Goal: Task Accomplishment & Management: Use online tool/utility

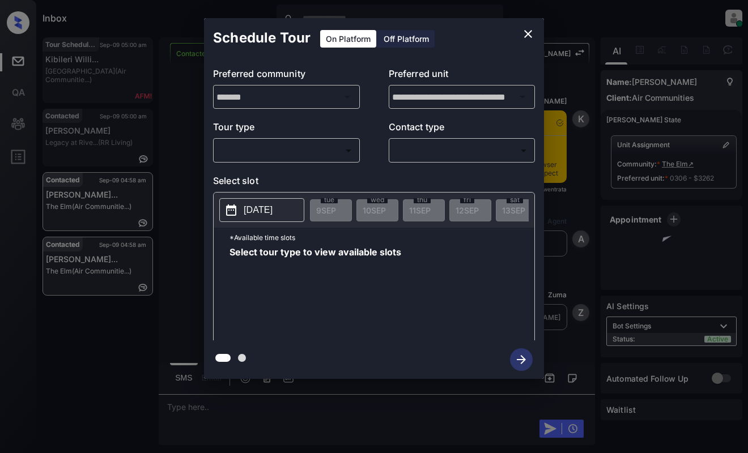
scroll to position [2594, 0]
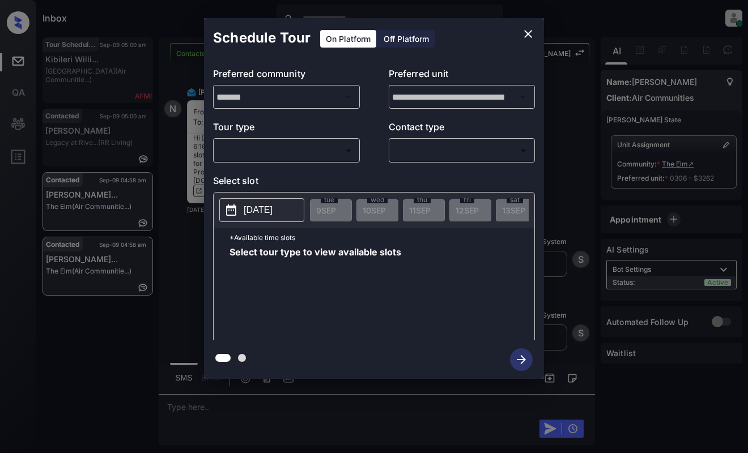
click at [279, 147] on body "Inbox [PERSON_NAME] Online Set yourself offline Set yourself on break Profile S…" at bounding box center [374, 226] width 748 height 453
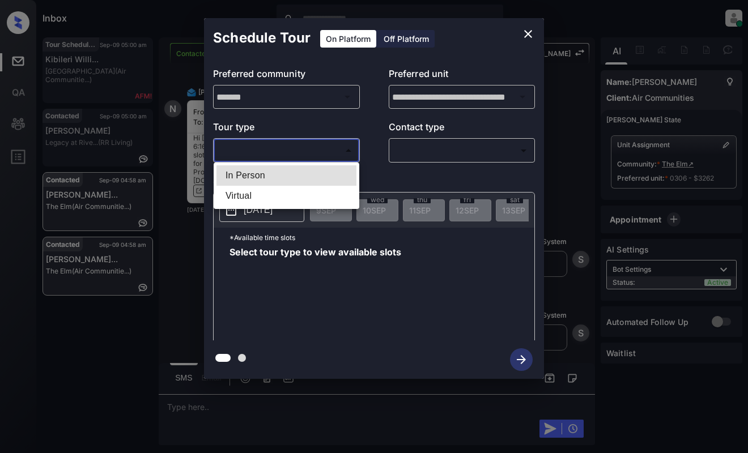
click at [288, 175] on li "In Person" at bounding box center [286, 175] width 140 height 20
type input "********"
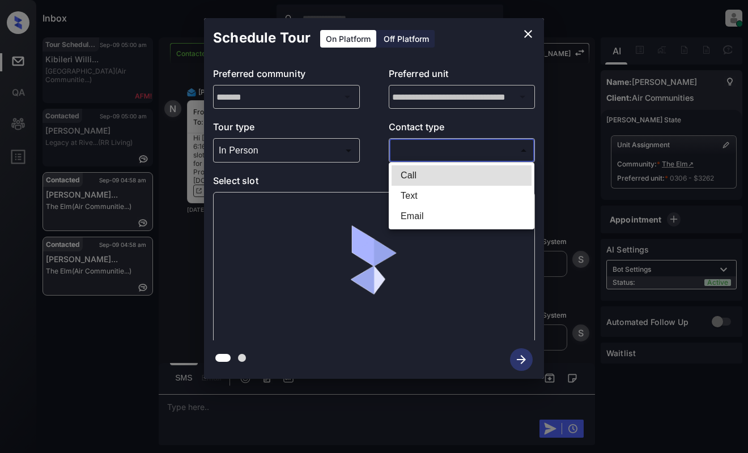
click at [430, 149] on body "Inbox [PERSON_NAME] Online Set yourself offline Set yourself on break Profile S…" at bounding box center [374, 226] width 748 height 453
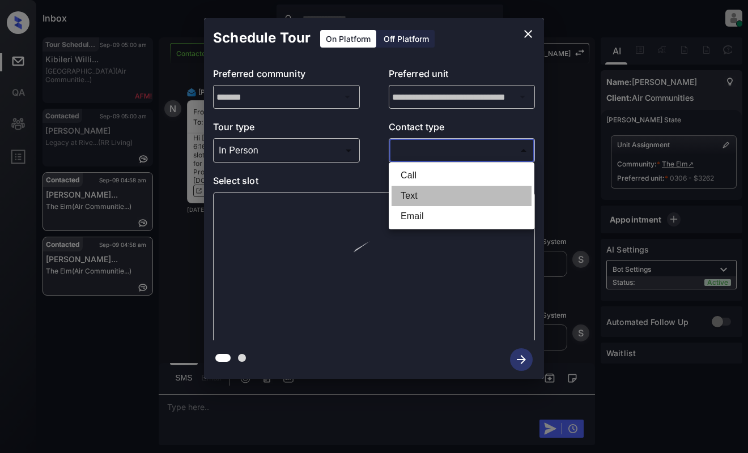
click at [430, 195] on li "Text" at bounding box center [461, 196] width 140 height 20
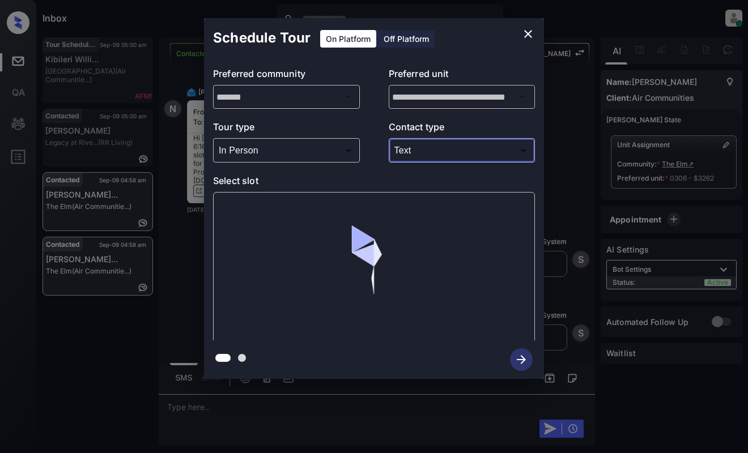
click at [425, 155] on body "Inbox [PERSON_NAME] Online Set yourself offline Set yourself on break Profile S…" at bounding box center [374, 226] width 748 height 453
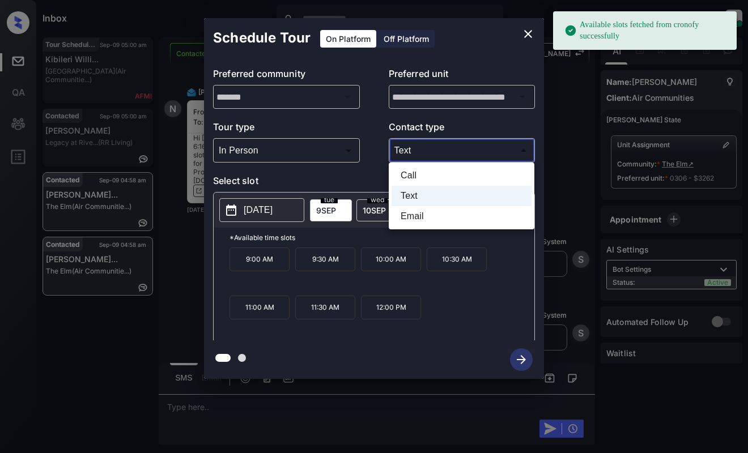
click at [424, 218] on li "Email" at bounding box center [461, 216] width 140 height 20
type input "*****"
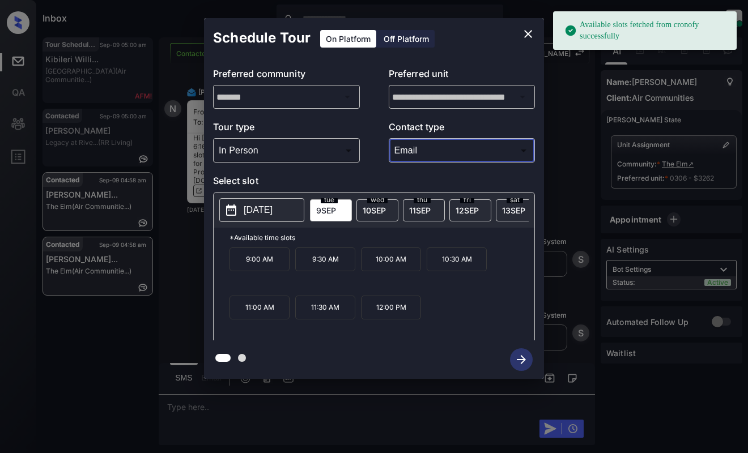
click at [242, 210] on button "[DATE]" at bounding box center [261, 210] width 85 height 24
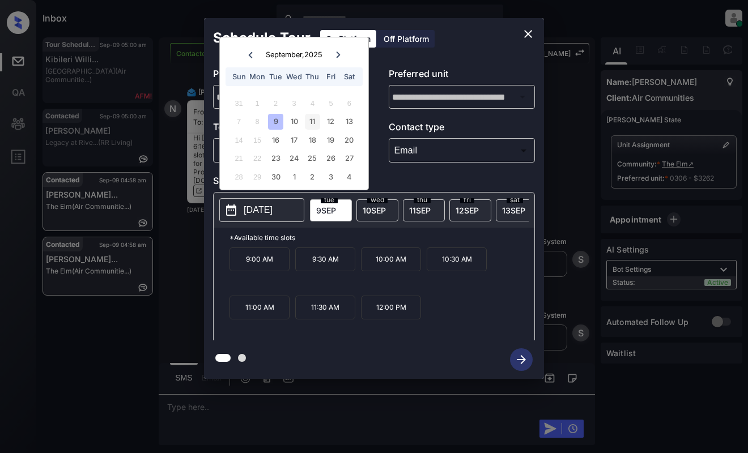
click at [313, 127] on div "11" at bounding box center [312, 121] width 15 height 15
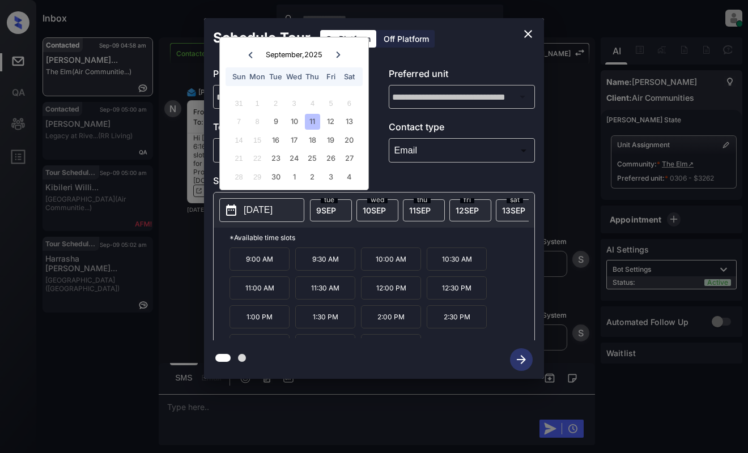
scroll to position [19, 0]
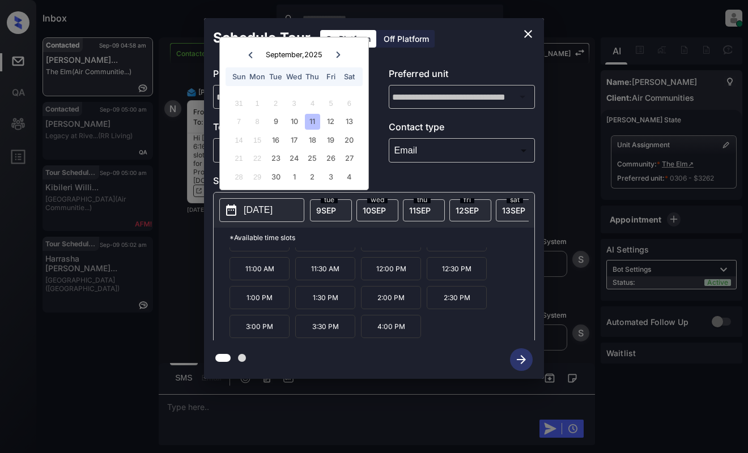
click at [385, 332] on p "4:00 PM" at bounding box center [391, 326] width 60 height 23
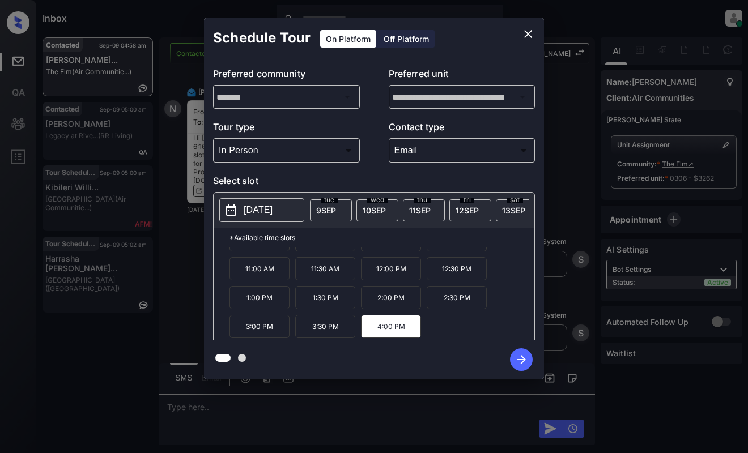
click at [521, 356] on icon "button" at bounding box center [521, 359] width 9 height 9
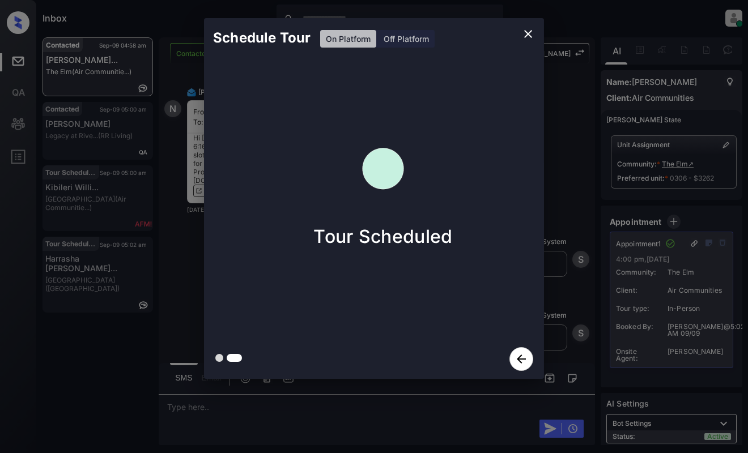
click at [470, 413] on div at bounding box center [374, 226] width 748 height 453
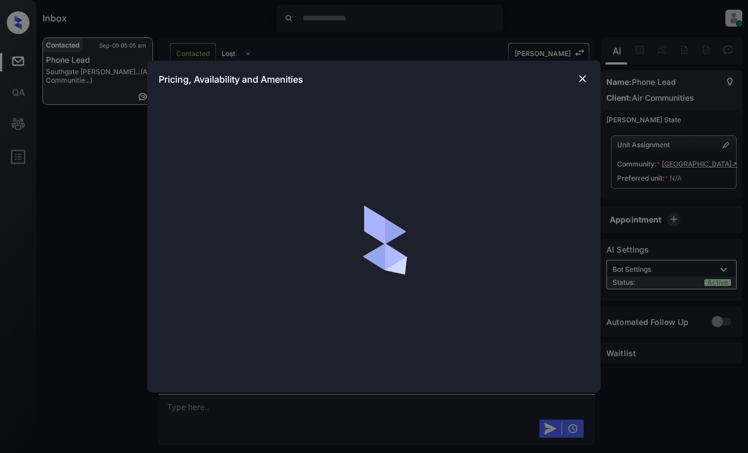
scroll to position [2342, 0]
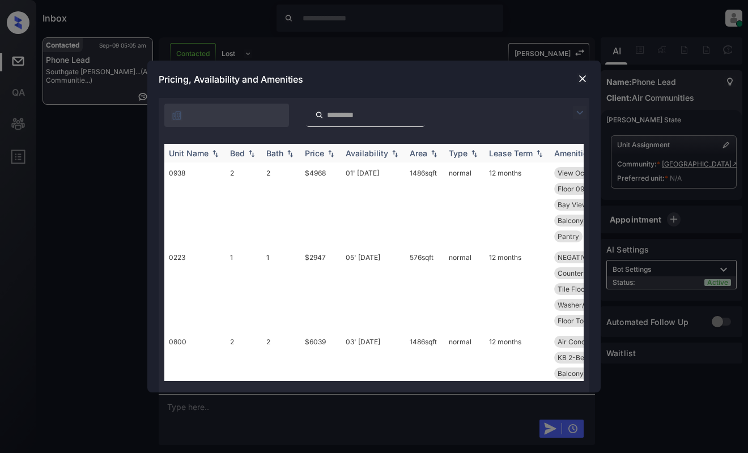
click at [204, 154] on div "Unit Name" at bounding box center [189, 153] width 40 height 10
click at [205, 153] on div "Unit Name" at bounding box center [189, 153] width 40 height 10
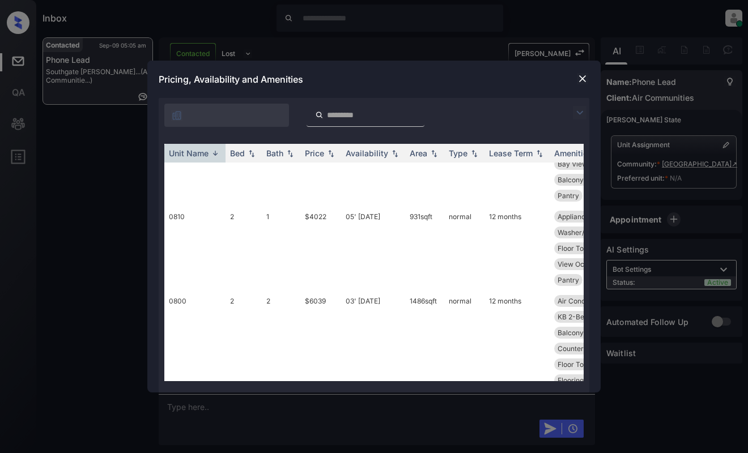
scroll to position [510, 0]
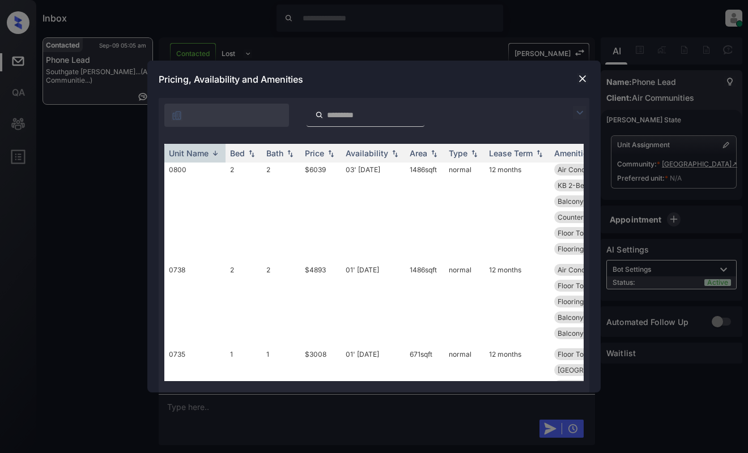
click at [579, 77] on img at bounding box center [582, 78] width 11 height 11
